Goal: Book appointment/travel/reservation

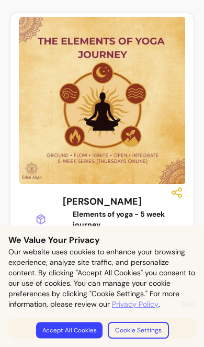
click at [79, 328] on button "Accept All Cookies" at bounding box center [69, 329] width 66 height 16
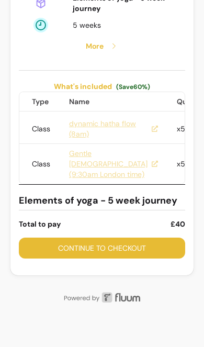
scroll to position [217, 0]
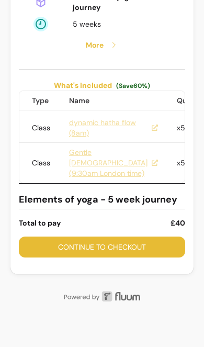
click at [94, 178] on link "Gentle [DEMOGRAPHIC_DATA] (9:30am London time)" at bounding box center [113, 162] width 89 height 31
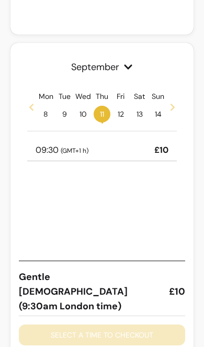
scroll to position [295, 0]
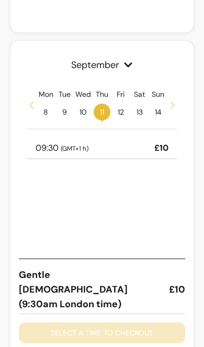
click at [105, 108] on span "11 •" at bounding box center [102, 111] width 17 height 17
click at [168, 280] on h3 "Gentle Hatha Yoga (9:30am London time) £10" at bounding box center [102, 289] width 166 height 44
click at [169, 105] on icon at bounding box center [172, 105] width 8 height 8
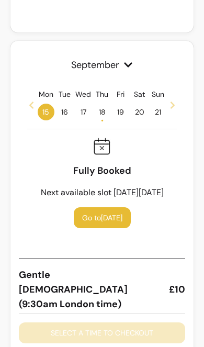
click at [104, 111] on span "18 •" at bounding box center [102, 111] width 17 height 17
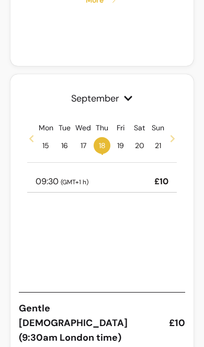
scroll to position [263, 0]
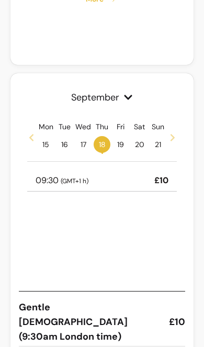
click at [43, 138] on span "15" at bounding box center [46, 144] width 17 height 17
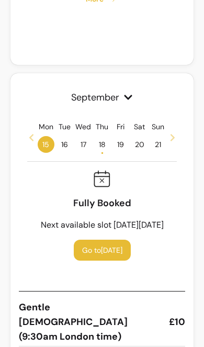
click at [35, 136] on icon at bounding box center [31, 137] width 8 height 8
click at [108, 142] on span "11 •" at bounding box center [102, 144] width 17 height 17
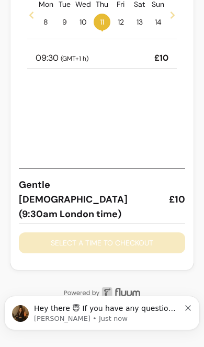
scroll to position [388, 0]
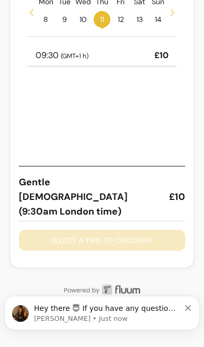
click at [142, 307] on p "Hey there 😇 If you have any question about what you can do with Fluum, I'm here…" at bounding box center [107, 308] width 146 height 10
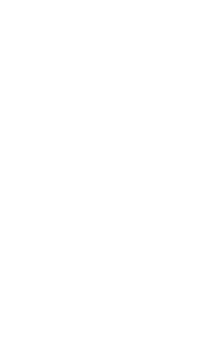
scroll to position [0, 0]
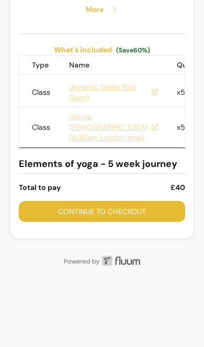
scroll to position [254, 0]
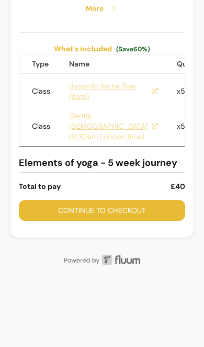
click at [95, 142] on link "Gentle [DEMOGRAPHIC_DATA] (9:30am London time)" at bounding box center [113, 125] width 89 height 31
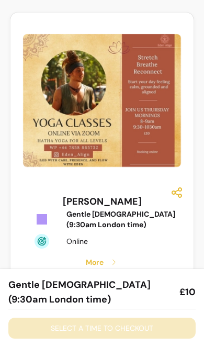
click at [152, 124] on img at bounding box center [102, 100] width 158 height 132
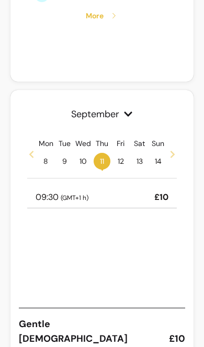
scroll to position [235, 0]
